Goal: Task Accomplishment & Management: Complete application form

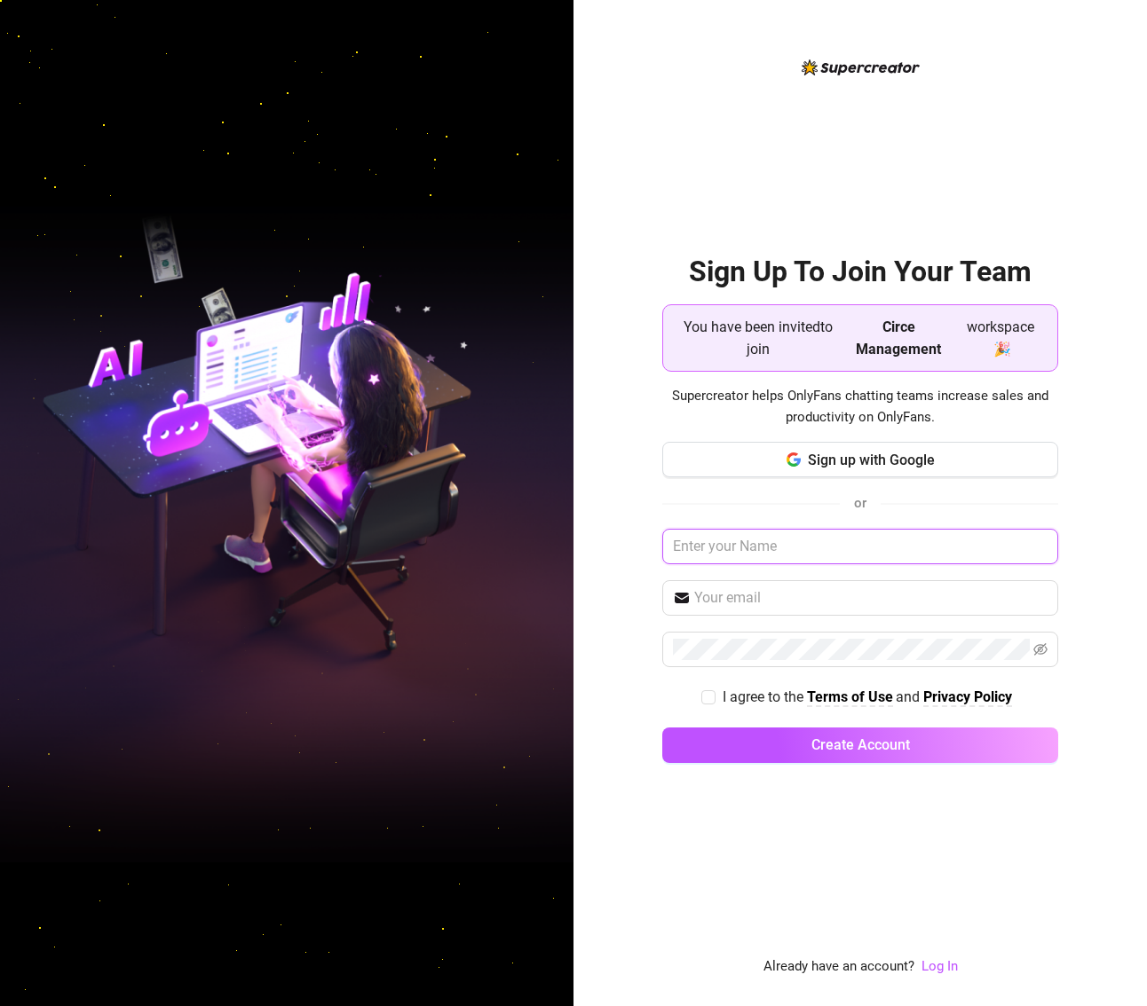
click at [839, 537] on input "text" at bounding box center [860, 546] width 396 height 35
type input "[PERSON_NAME]"
click at [825, 605] on input "text" at bounding box center [870, 597] width 353 height 21
click at [817, 595] on input "text" at bounding box center [870, 597] width 353 height 21
paste input "[PERSON_NAME][EMAIL_ADDRESS][DOMAIN_NAME]"
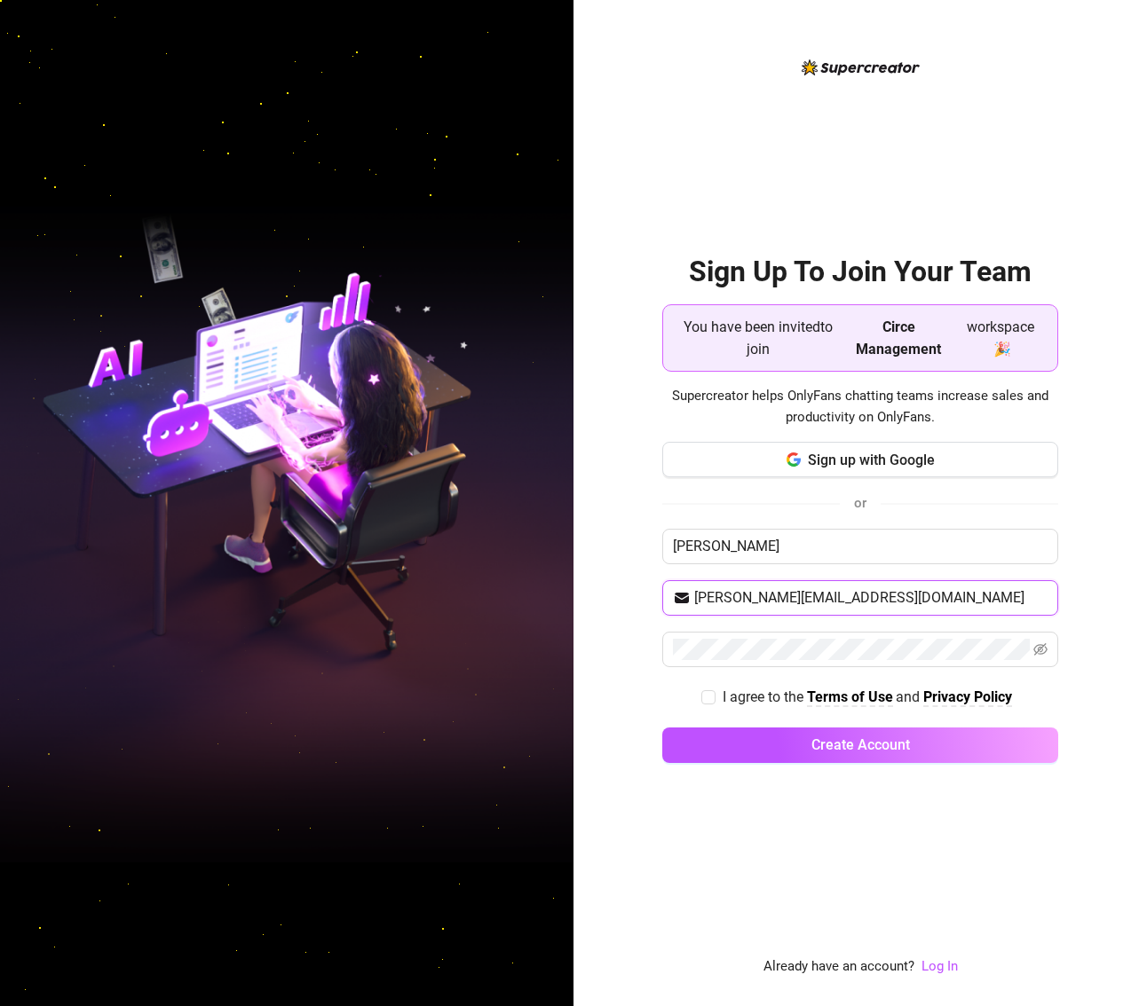
type input "[PERSON_NAME][EMAIL_ADDRESS][DOMAIN_NAME]"
click at [769, 549] on input "[PERSON_NAME]" at bounding box center [860, 546] width 396 height 35
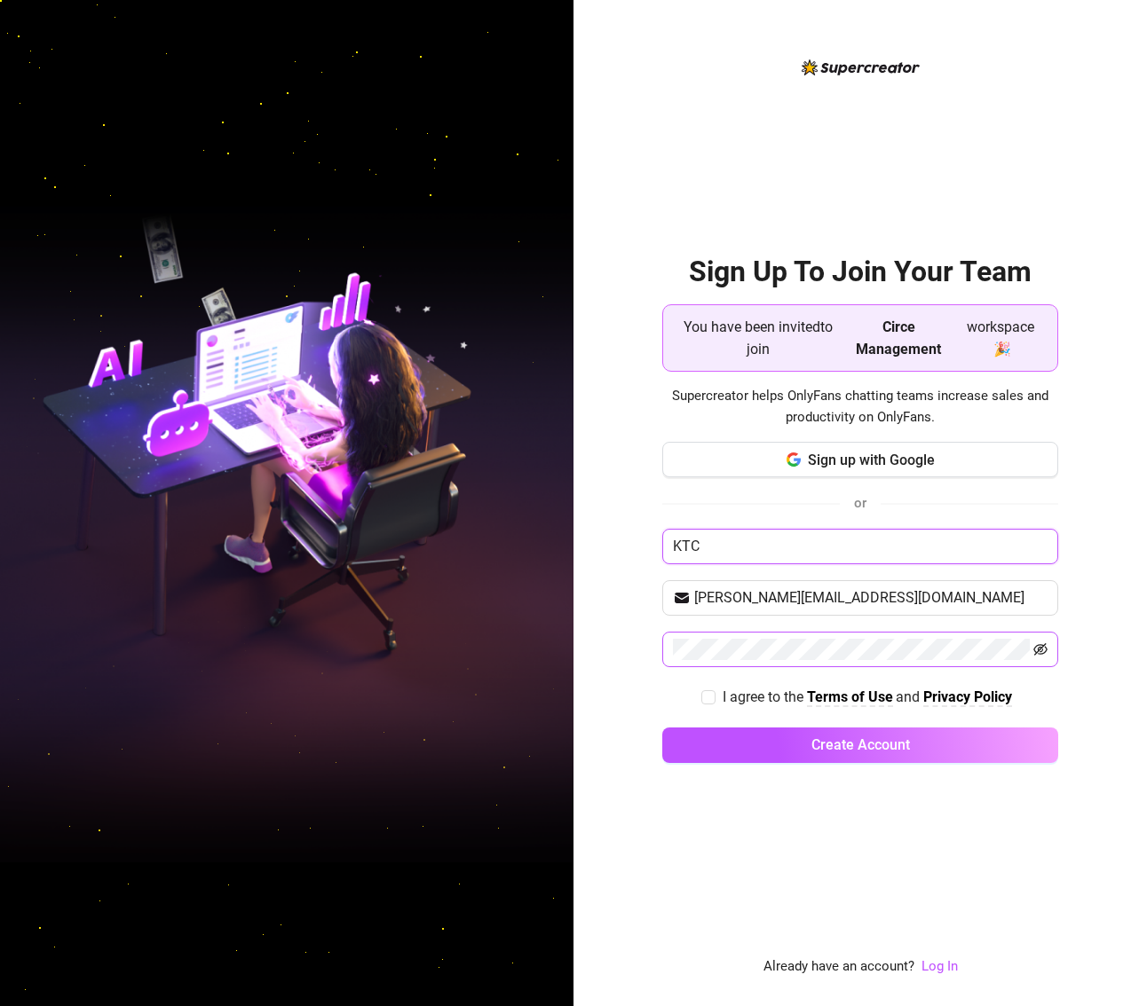
click at [1044, 650] on icon "eye-invisible" at bounding box center [1040, 649] width 14 height 12
type input "KTC"
click at [712, 696] on input "I agree to the Terms of Use and Privacy Policy" at bounding box center [707, 696] width 12 height 12
checkbox input "true"
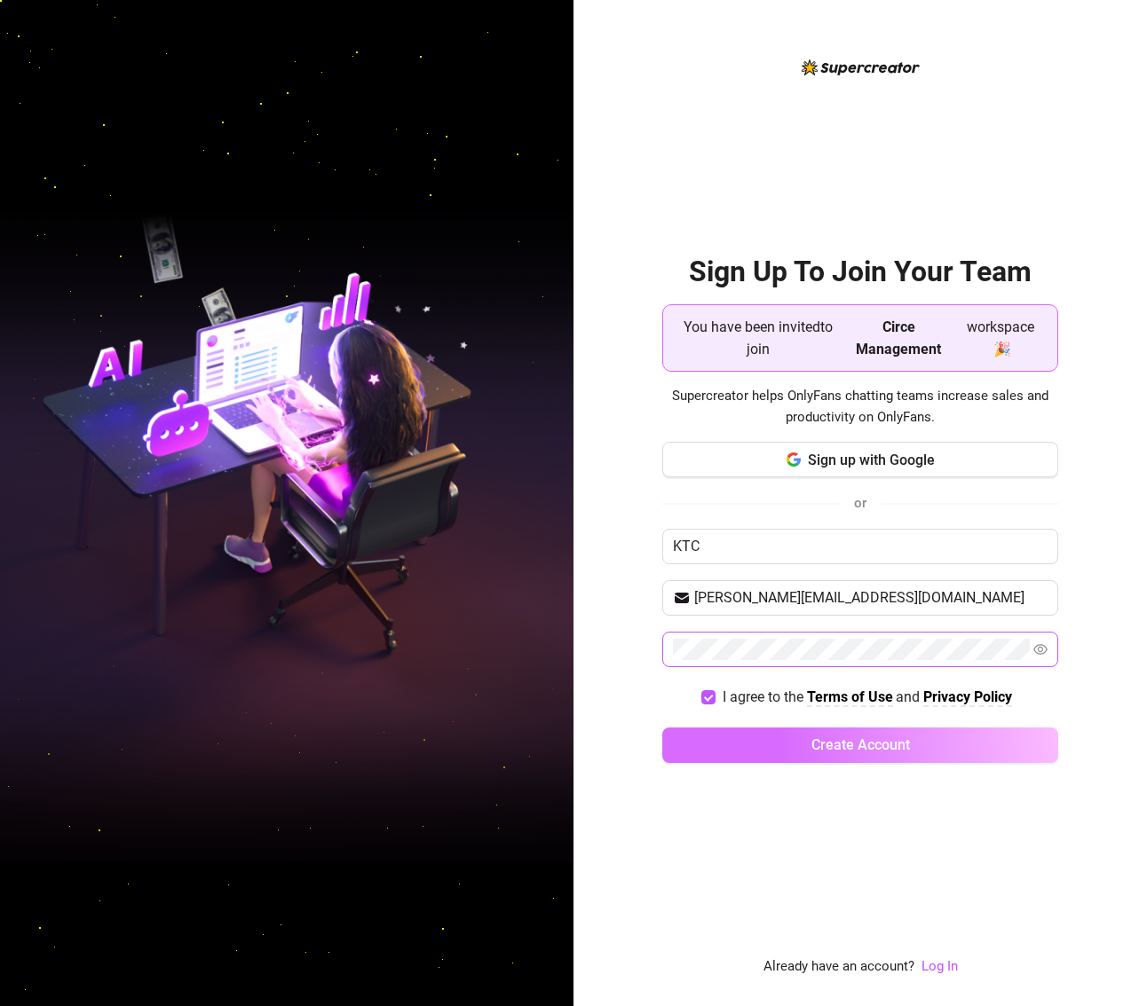
click at [746, 744] on button "Create Account" at bounding box center [860, 745] width 396 height 35
